Goal: Task Accomplishment & Management: Use online tool/utility

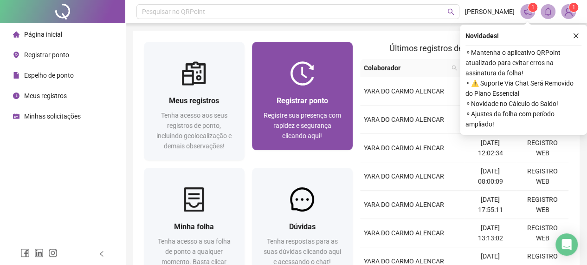
click at [291, 103] on span "Registrar ponto" at bounding box center [303, 100] width 52 height 9
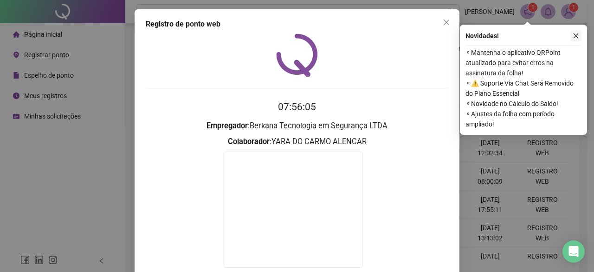
click at [574, 35] on icon "close" at bounding box center [576, 35] width 6 height 6
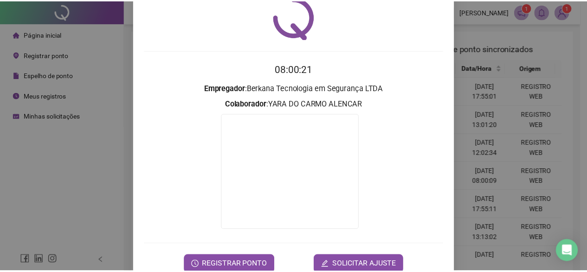
scroll to position [59, 0]
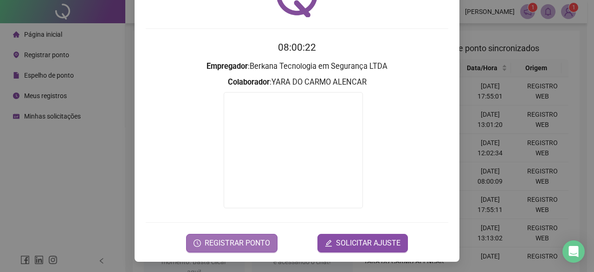
click at [216, 240] on span "REGISTRAR PONTO" at bounding box center [237, 242] width 65 height 11
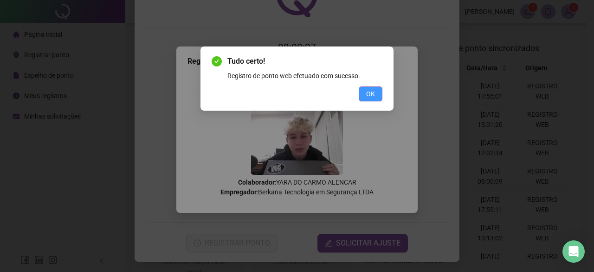
click at [364, 93] on button "OK" at bounding box center [371, 93] width 24 height 15
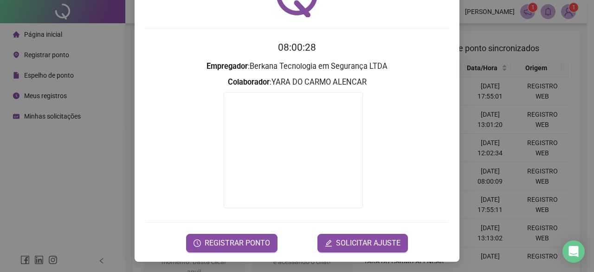
click at [535, 130] on div "Registro de ponto web 08:00:28 Empregador : Berkana Tecnologia em Segurança LTD…" at bounding box center [297, 136] width 594 height 272
